Goal: Transaction & Acquisition: Purchase product/service

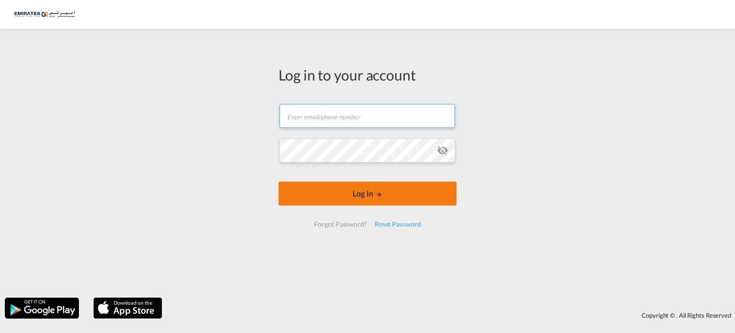
type input "[PERSON_NAME][EMAIL_ADDRESS][DOMAIN_NAME]"
click at [358, 195] on button "Log In" at bounding box center [368, 193] width 178 height 24
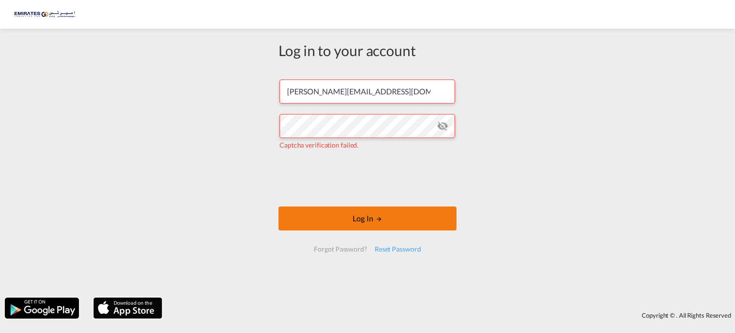
click at [391, 221] on button "Log In" at bounding box center [368, 218] width 178 height 24
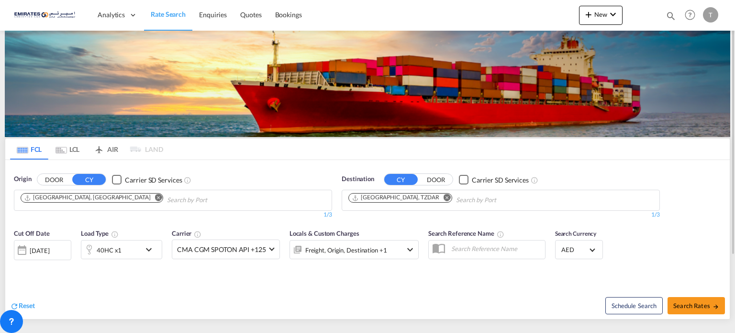
click at [444, 199] on md-icon "Remove" at bounding box center [447, 197] width 7 height 7
click at [381, 200] on body "Analytics Dashboard Rate Search Enquiries Quotes Bookings" at bounding box center [367, 166] width 735 height 333
click at [370, 201] on body "Analytics Dashboard Rate Search Enquiries Quotes Bookings" at bounding box center [367, 166] width 735 height 333
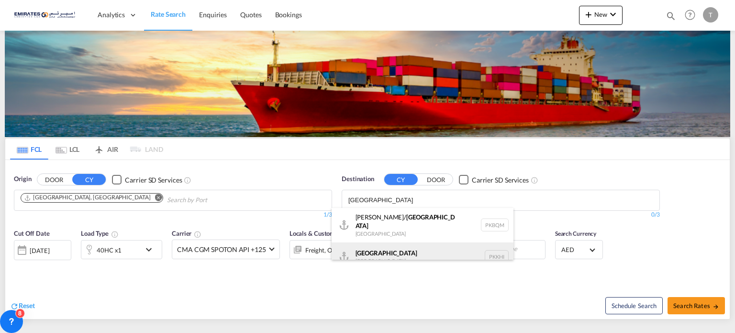
type input "[GEOGRAPHIC_DATA]"
click at [364, 254] on div "Karachi [GEOGRAPHIC_DATA] PKKHI" at bounding box center [423, 256] width 182 height 29
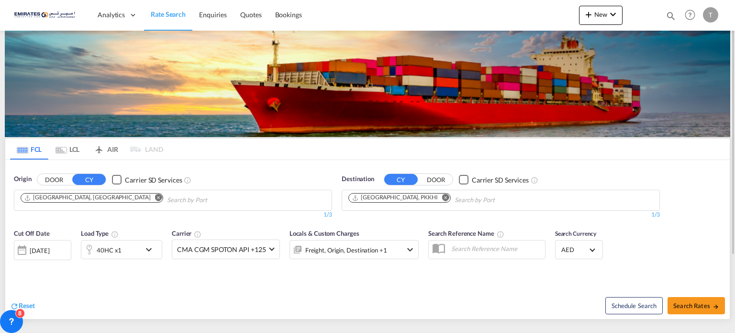
scroll to position [101, 0]
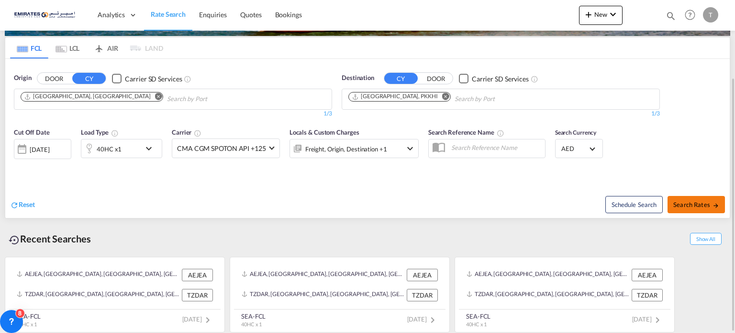
click at [706, 202] on span "Search Rates" at bounding box center [696, 205] width 46 height 8
type input "[GEOGRAPHIC_DATA] to PKKHI / [DATE]"
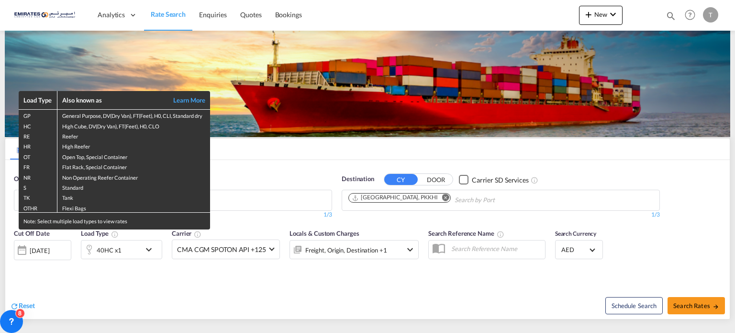
click at [59, 248] on div "Load Type Also known as Learn More GP General Purpose, DV(Dry Van), FT(Feet), H…" at bounding box center [367, 166] width 735 height 333
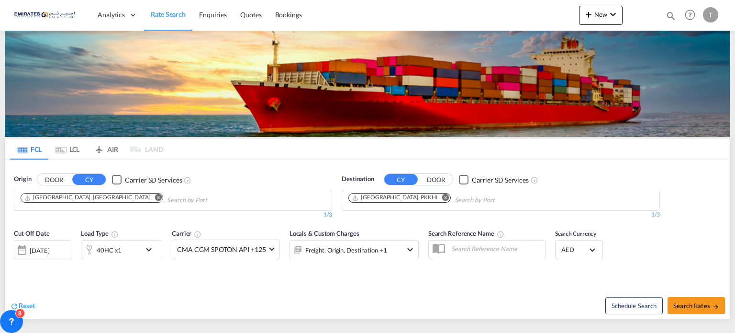
click at [49, 248] on div "[DATE]" at bounding box center [40, 250] width 20 height 9
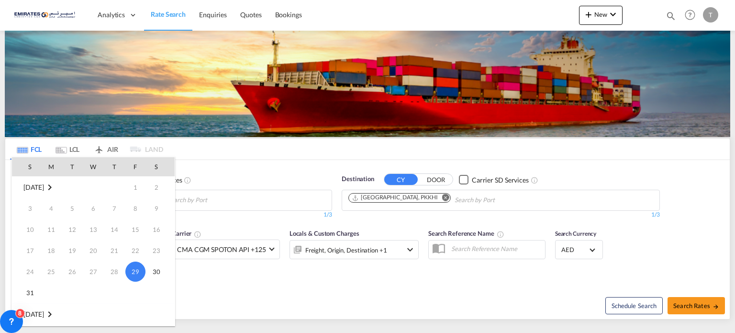
click at [56, 187] on md-icon "August 2025" at bounding box center [49, 186] width 11 height 11
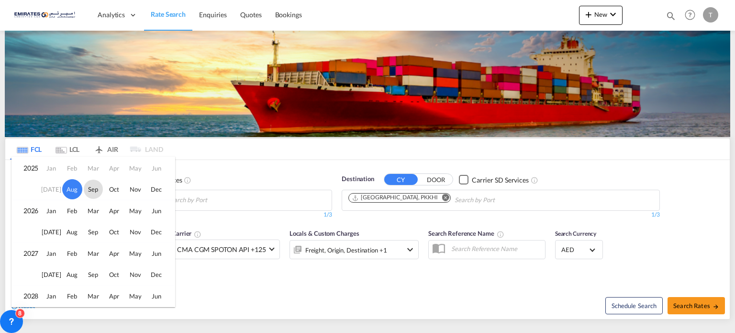
click at [93, 187] on span "Sep" at bounding box center [93, 188] width 19 height 19
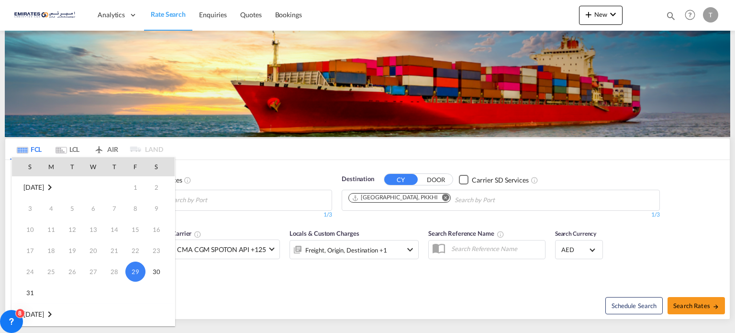
scroll to position [126, 0]
click at [212, 166] on div at bounding box center [367, 166] width 735 height 333
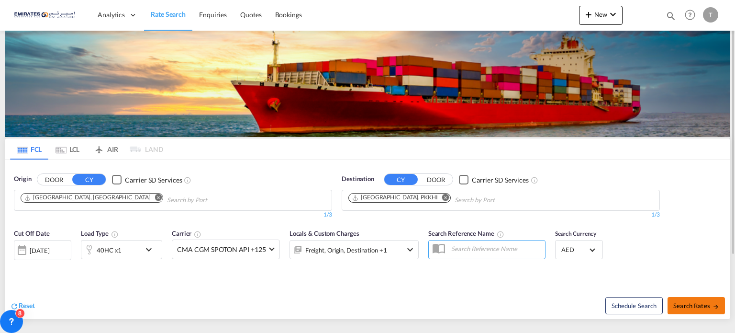
click at [684, 304] on span "Search Rates" at bounding box center [696, 306] width 46 height 8
type input "[GEOGRAPHIC_DATA] to PKKHI / [DATE]"
